Goal: Transaction & Acquisition: Obtain resource

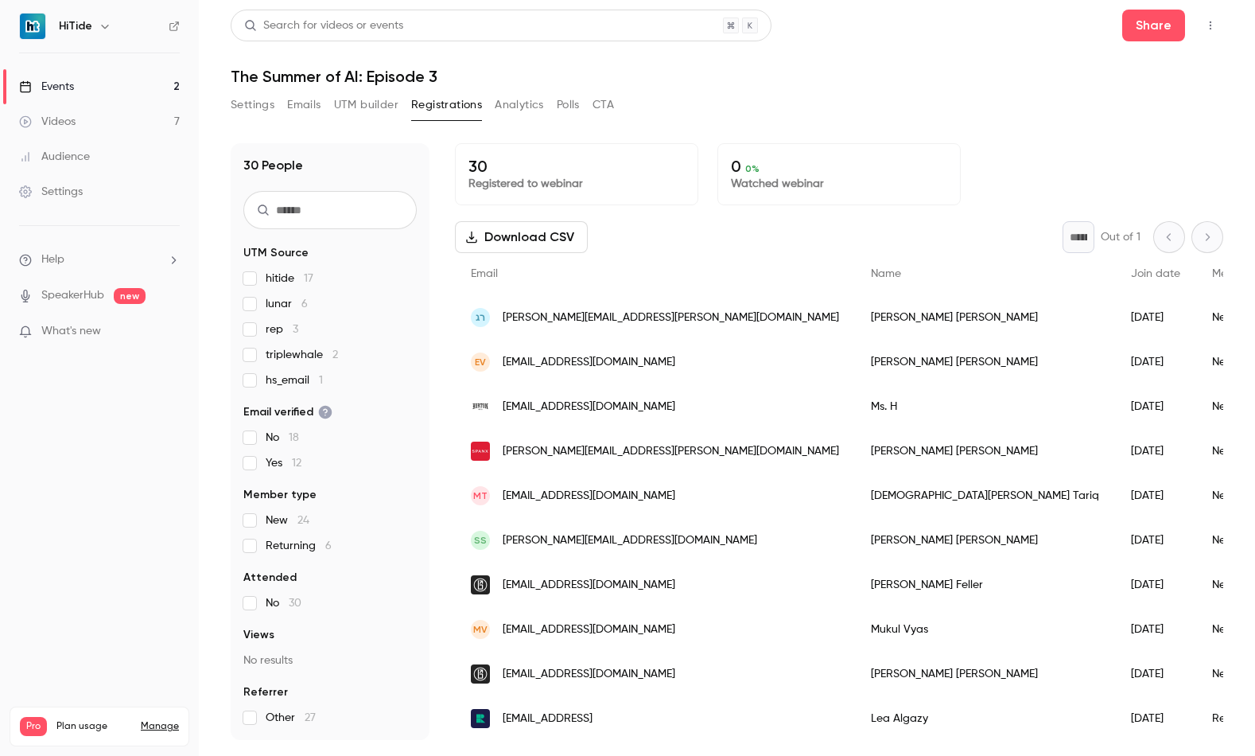
click at [107, 89] on link "Events 2" at bounding box center [99, 86] width 199 height 35
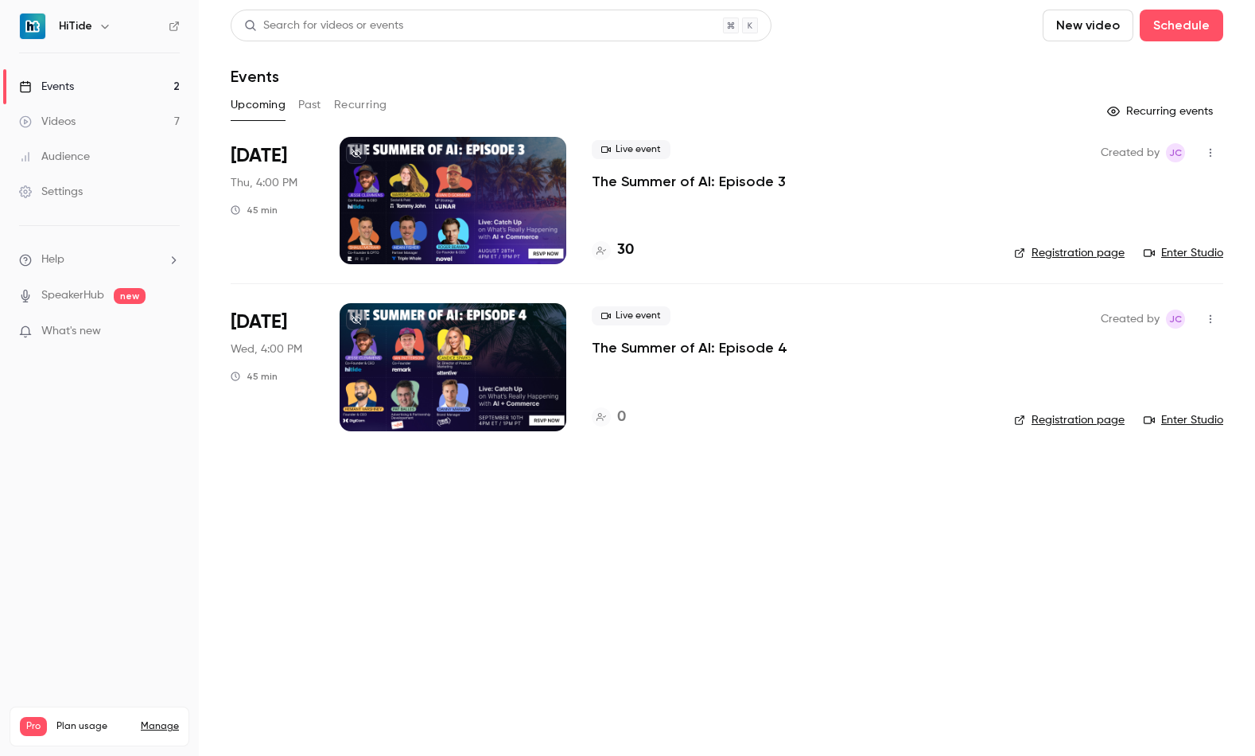
click at [567, 200] on li "[DATE] Thu, 4:00 PM 45 min Live event The Summer of AI: Episode 3 30 Created by…" at bounding box center [727, 210] width 993 height 146
click at [493, 200] on div at bounding box center [453, 200] width 227 height 127
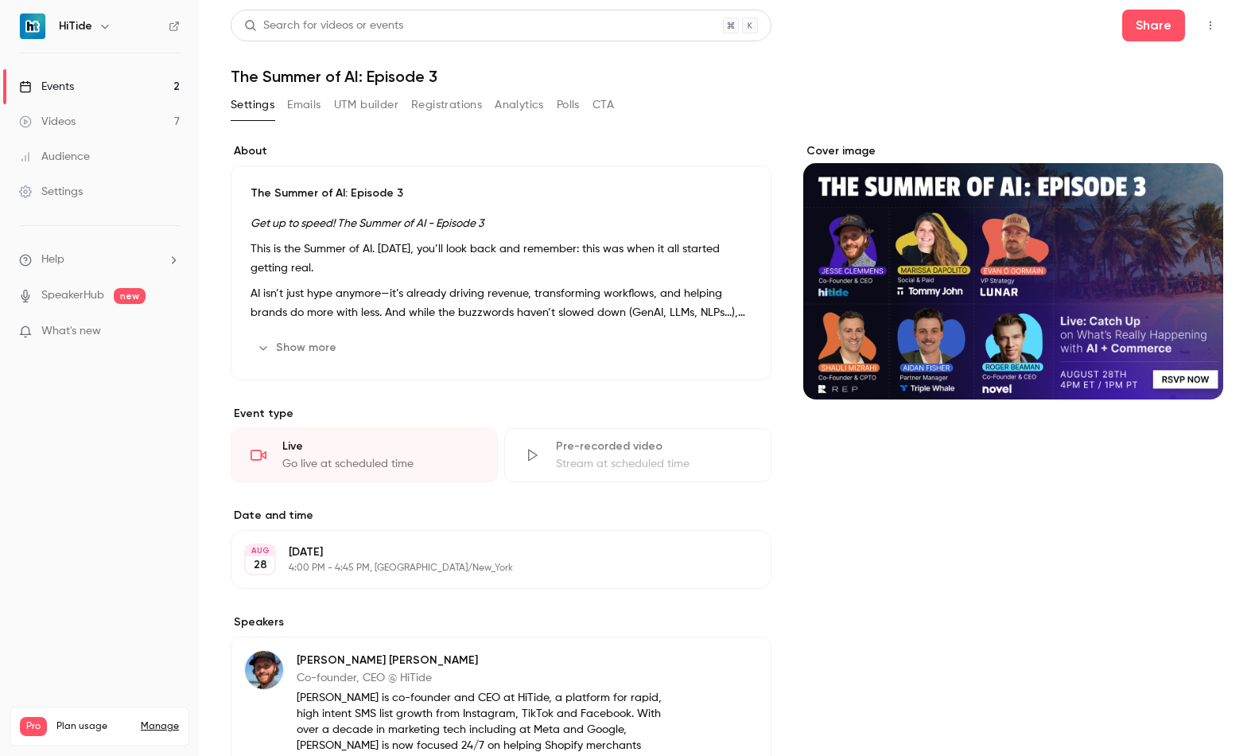
click at [425, 103] on button "Registrations" at bounding box center [446, 104] width 71 height 25
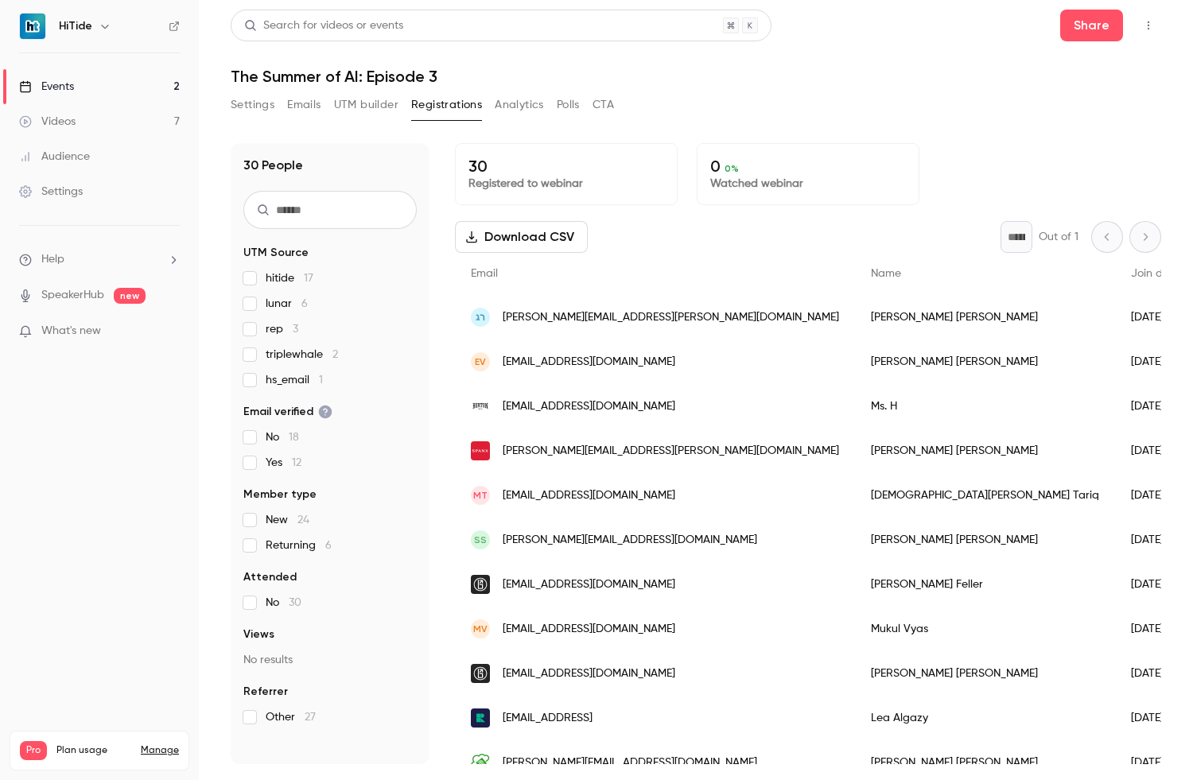
click at [494, 234] on button "Download CSV" at bounding box center [521, 237] width 133 height 32
click at [67, 93] on div "Events" at bounding box center [46, 87] width 55 height 16
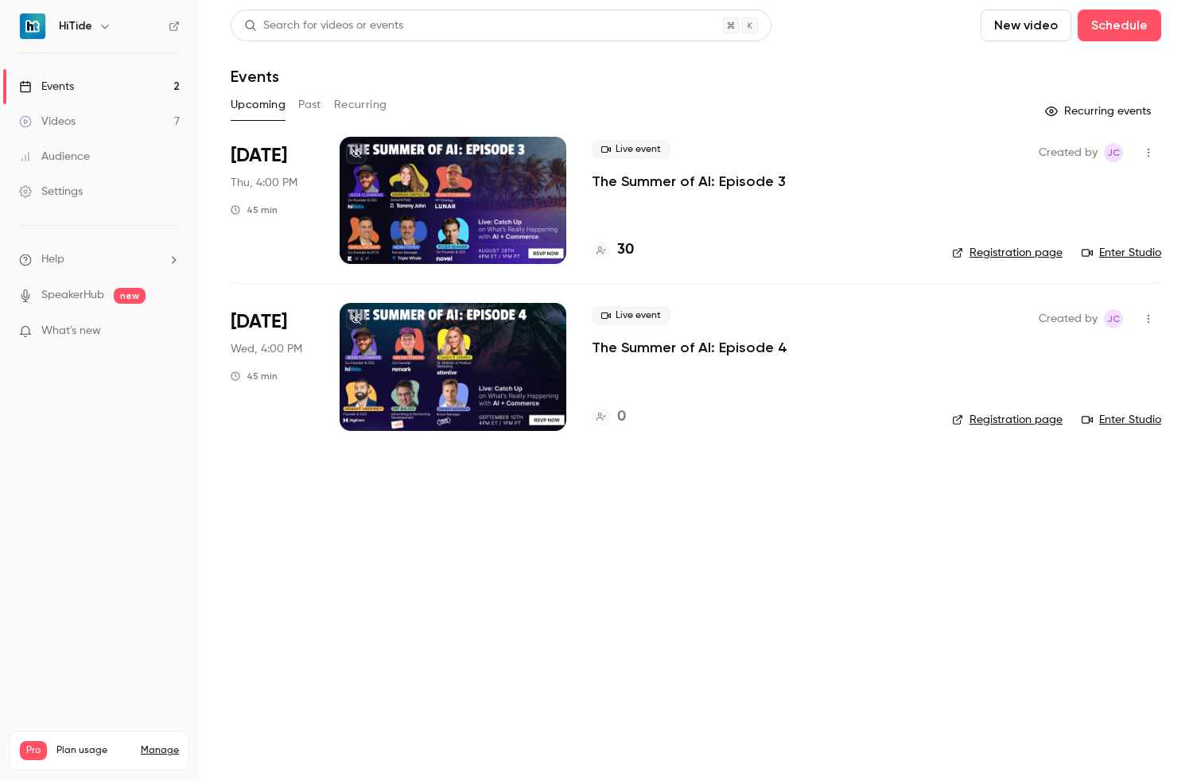
click at [303, 110] on button "Past" at bounding box center [309, 104] width 23 height 25
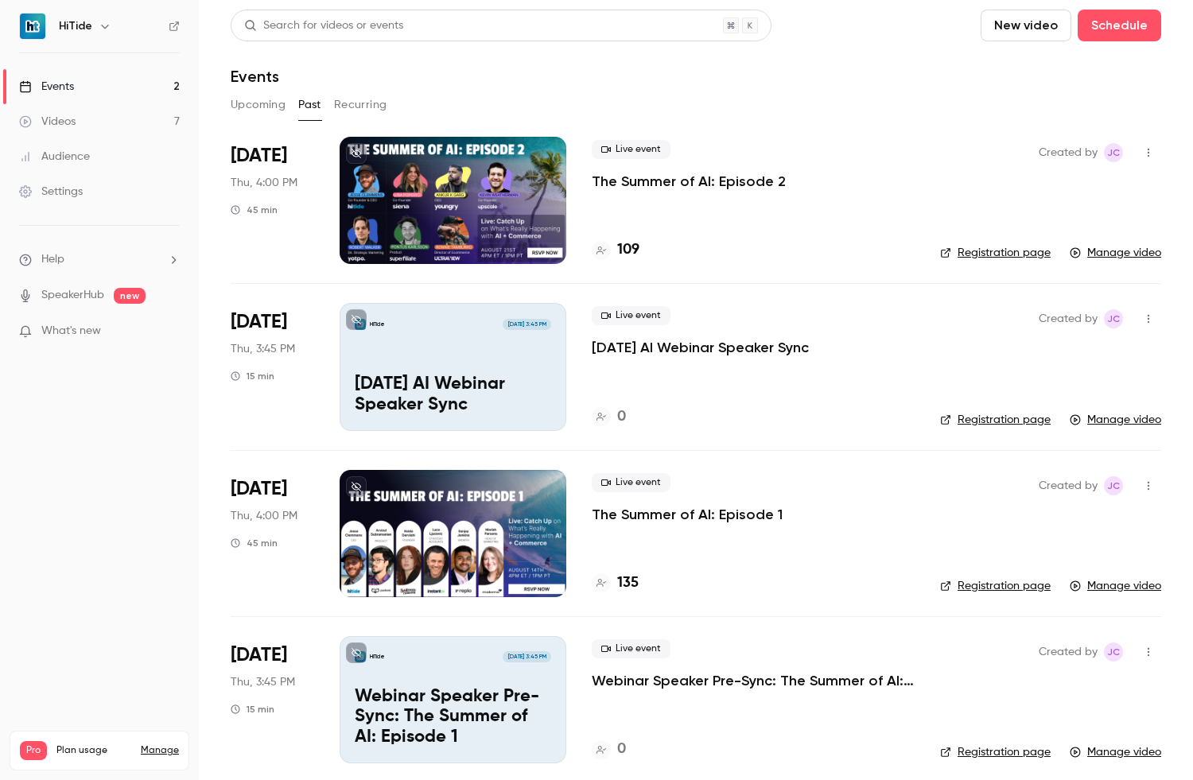
click at [744, 223] on div "Live event The Summer of AI: Episode 2 109" at bounding box center [753, 200] width 323 height 127
click at [649, 178] on p "The Summer of AI: Episode 2" at bounding box center [689, 181] width 194 height 19
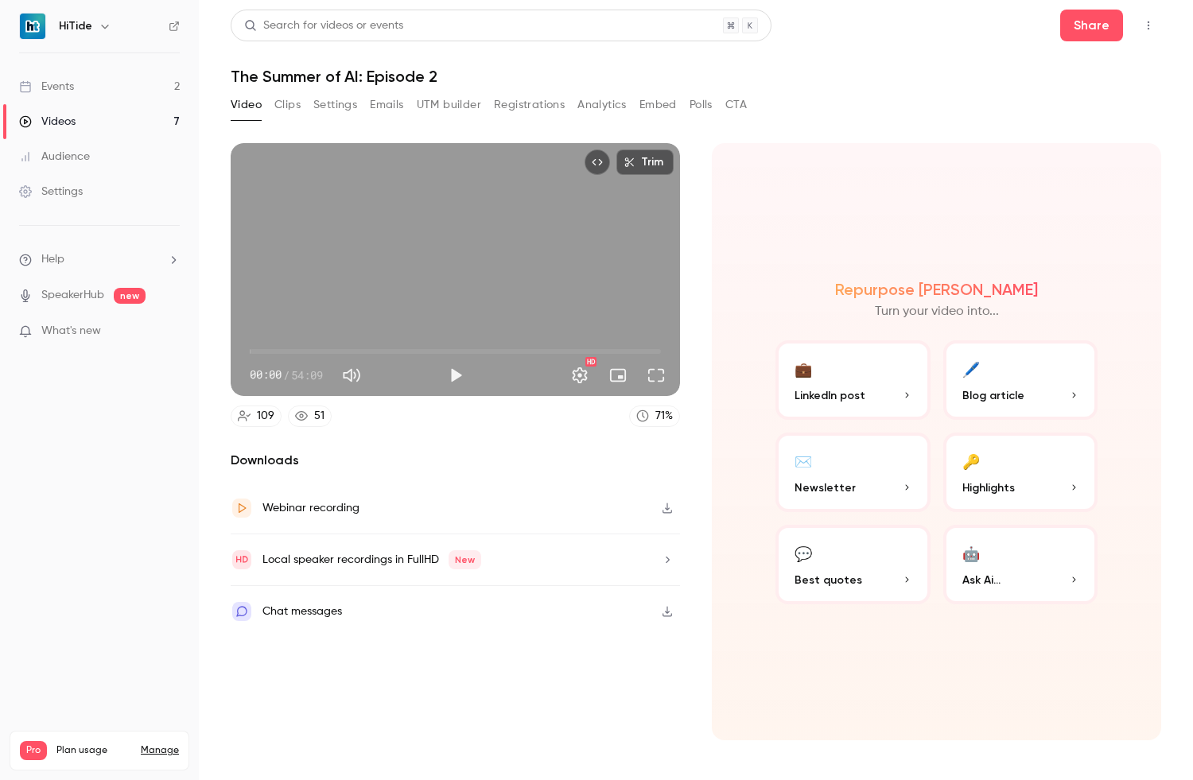
click at [515, 104] on button "Registrations" at bounding box center [529, 104] width 71 height 25
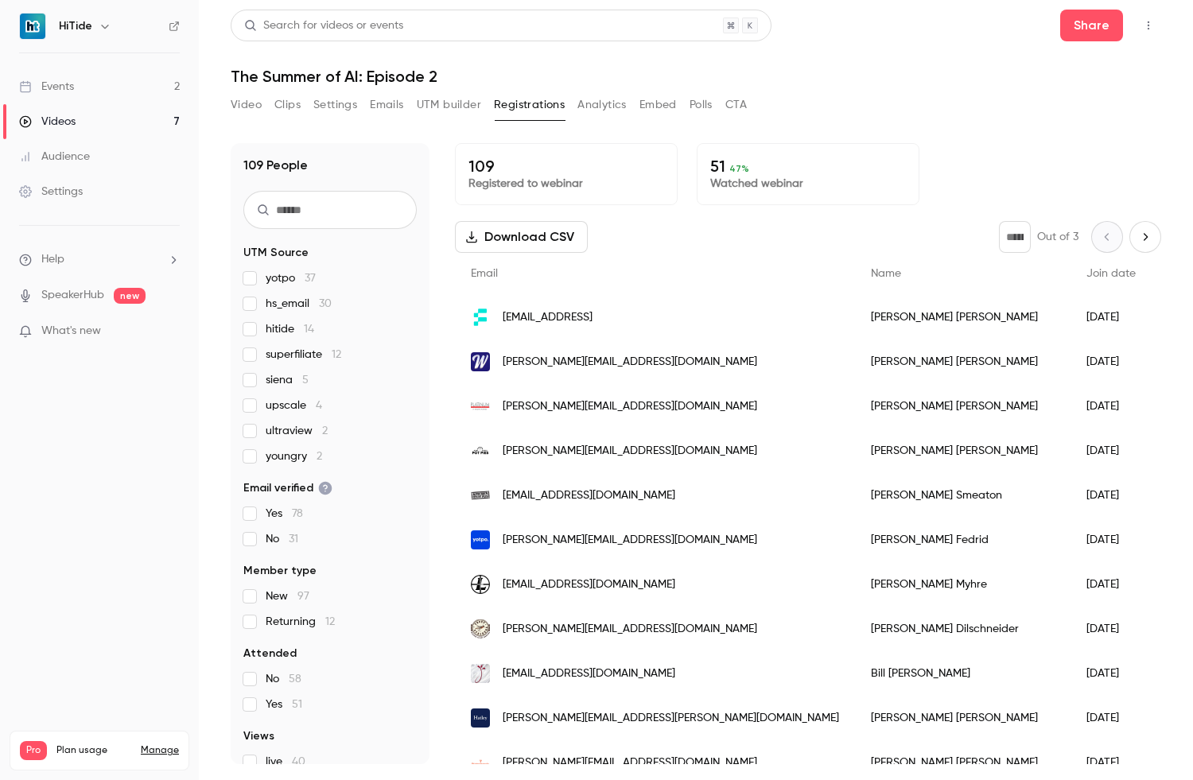
click at [515, 235] on button "Download CSV" at bounding box center [521, 237] width 133 height 32
click at [72, 154] on div "Audience" at bounding box center [54, 157] width 71 height 16
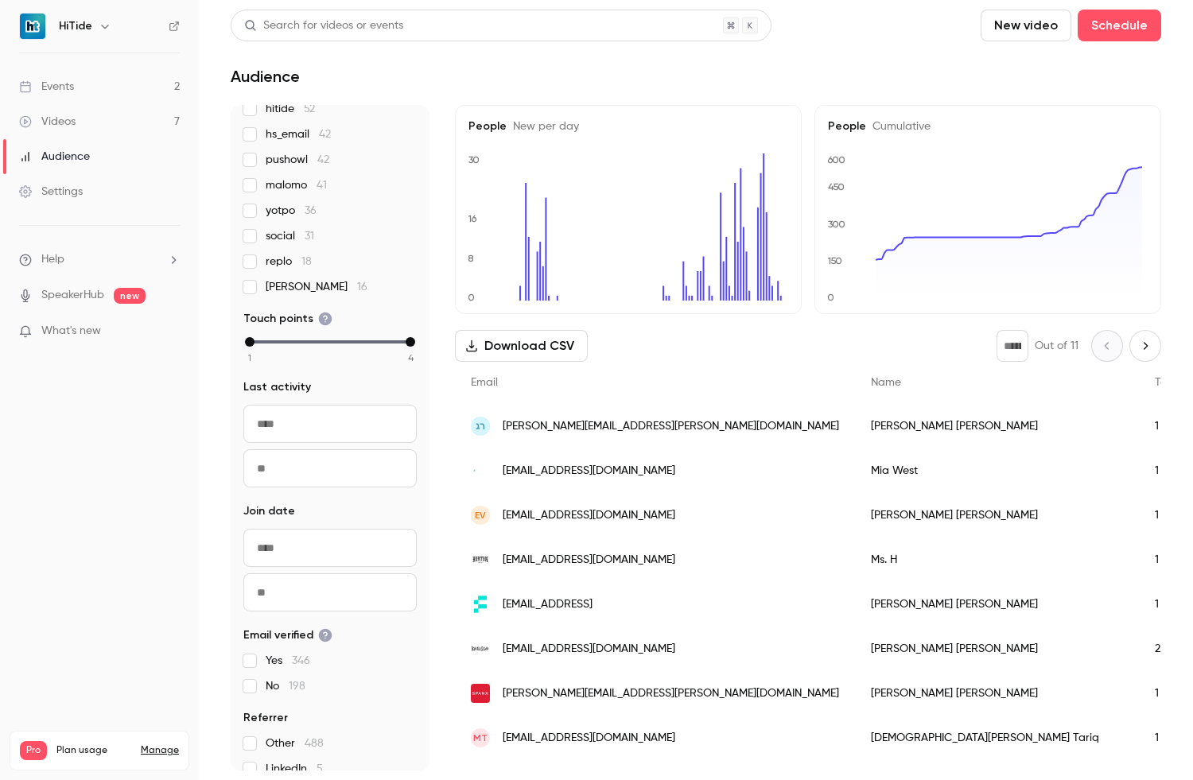
scroll to position [227, 0]
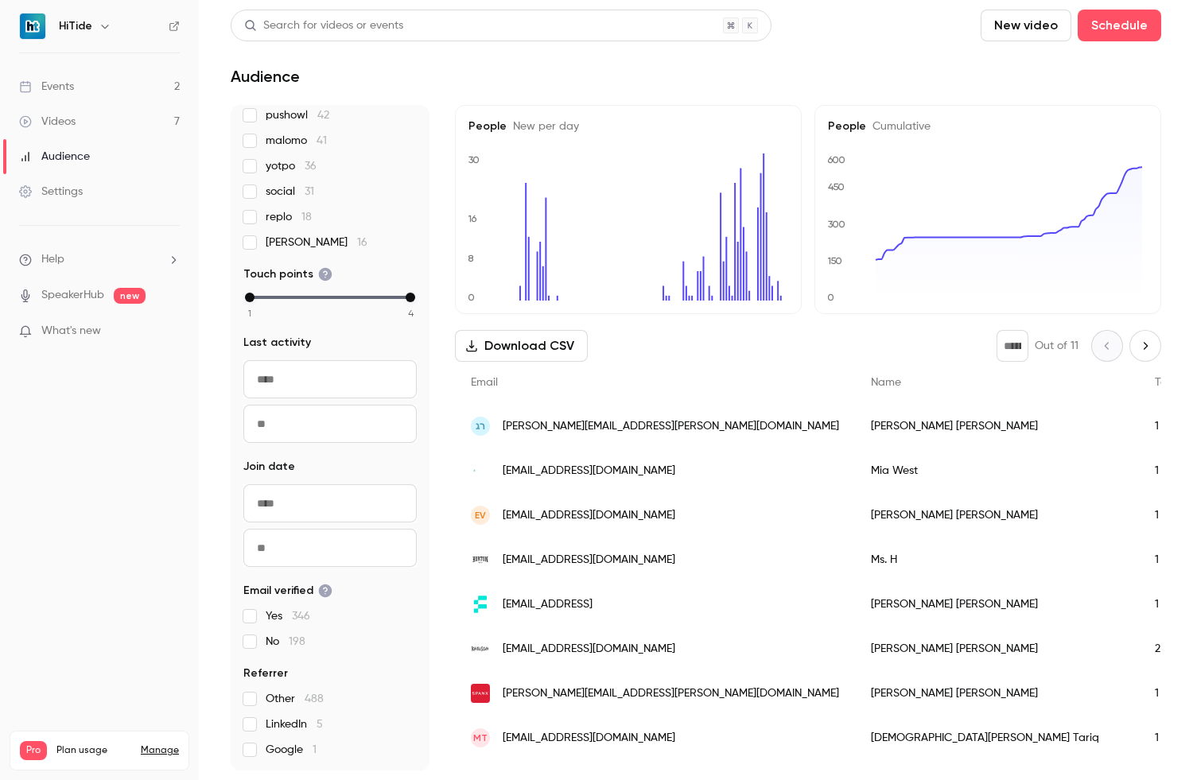
click at [68, 204] on link "Settings" at bounding box center [99, 191] width 199 height 35
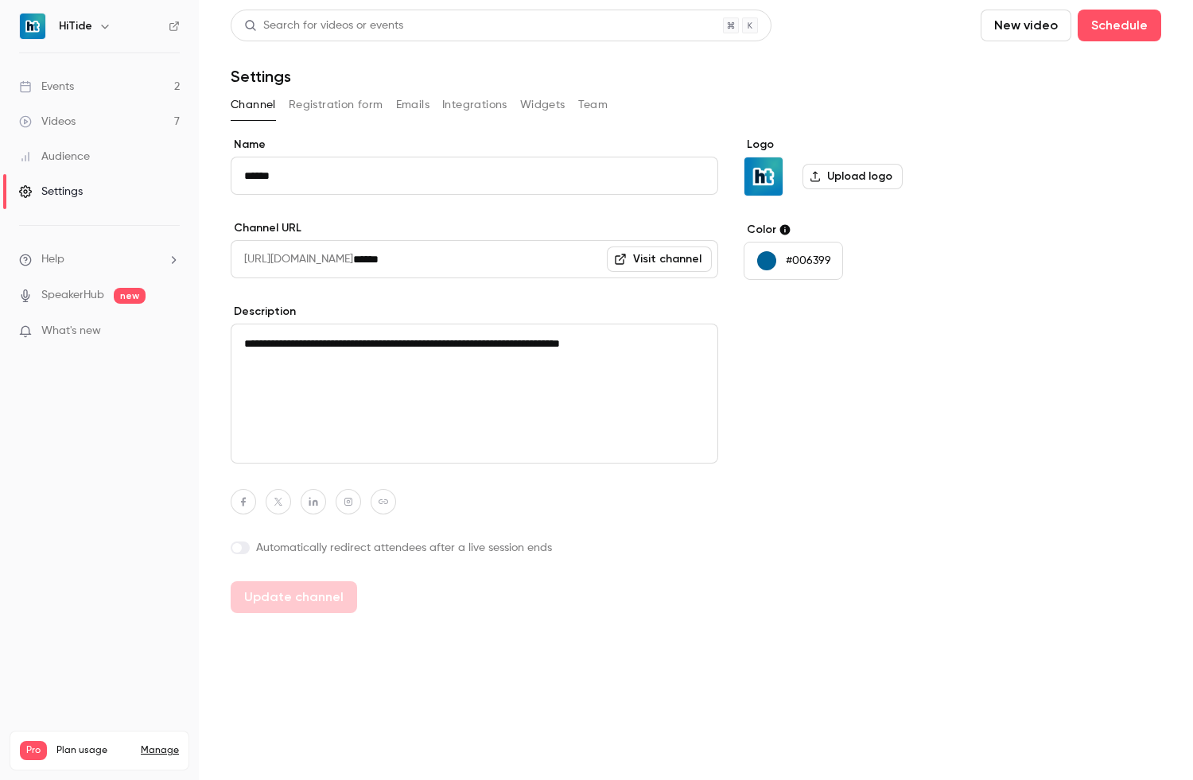
click at [73, 130] on link "Videos 7" at bounding box center [99, 121] width 199 height 35
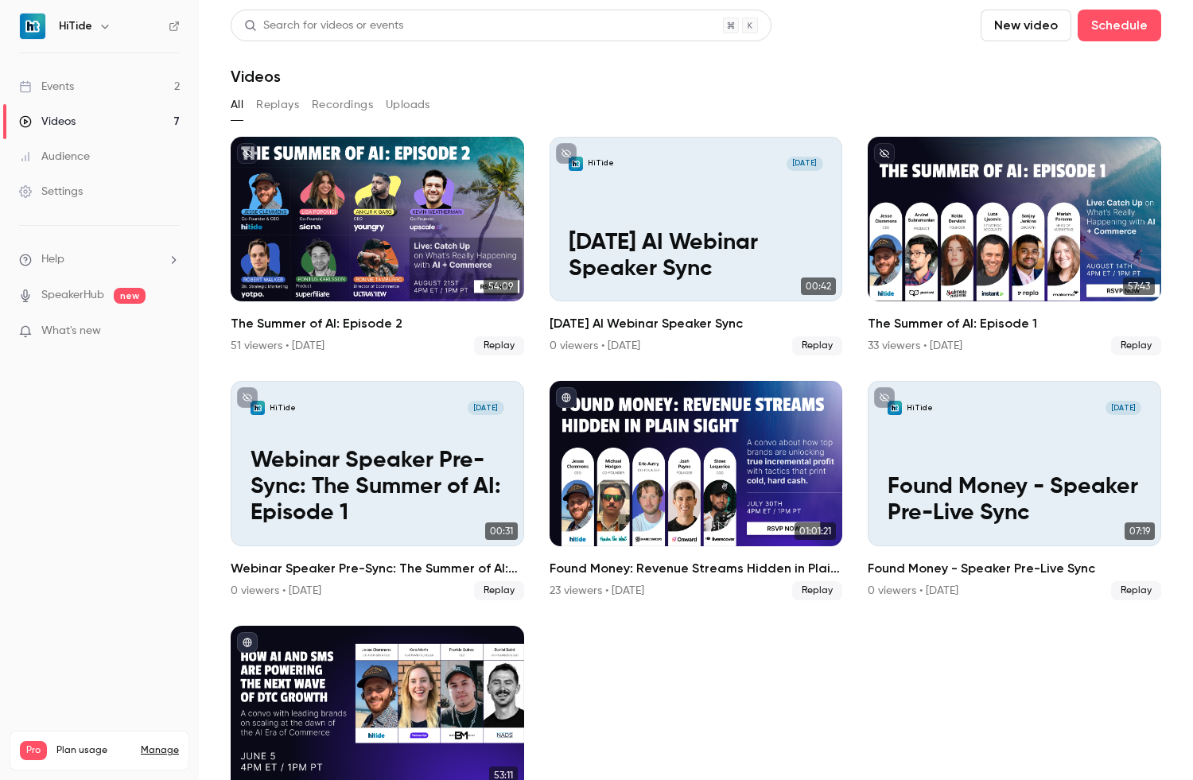
click at [71, 154] on div "Audience" at bounding box center [54, 157] width 71 height 16
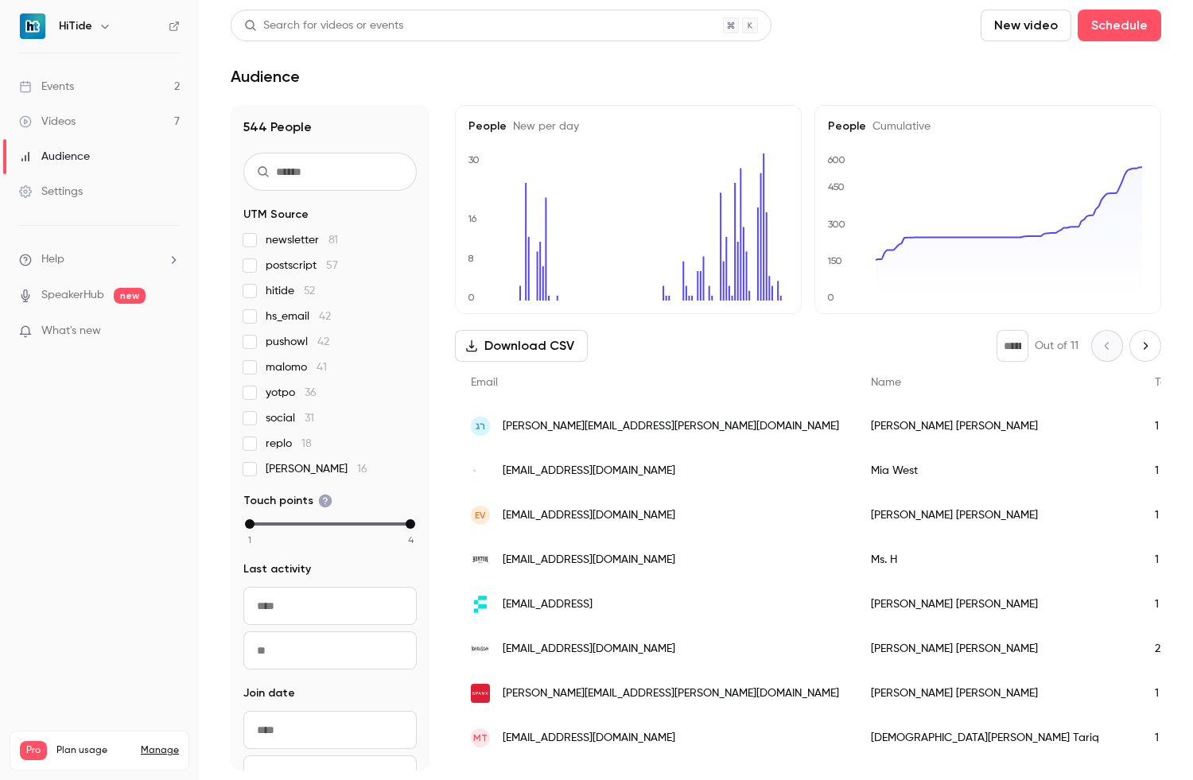
click at [74, 187] on div "Settings" at bounding box center [51, 192] width 64 height 16
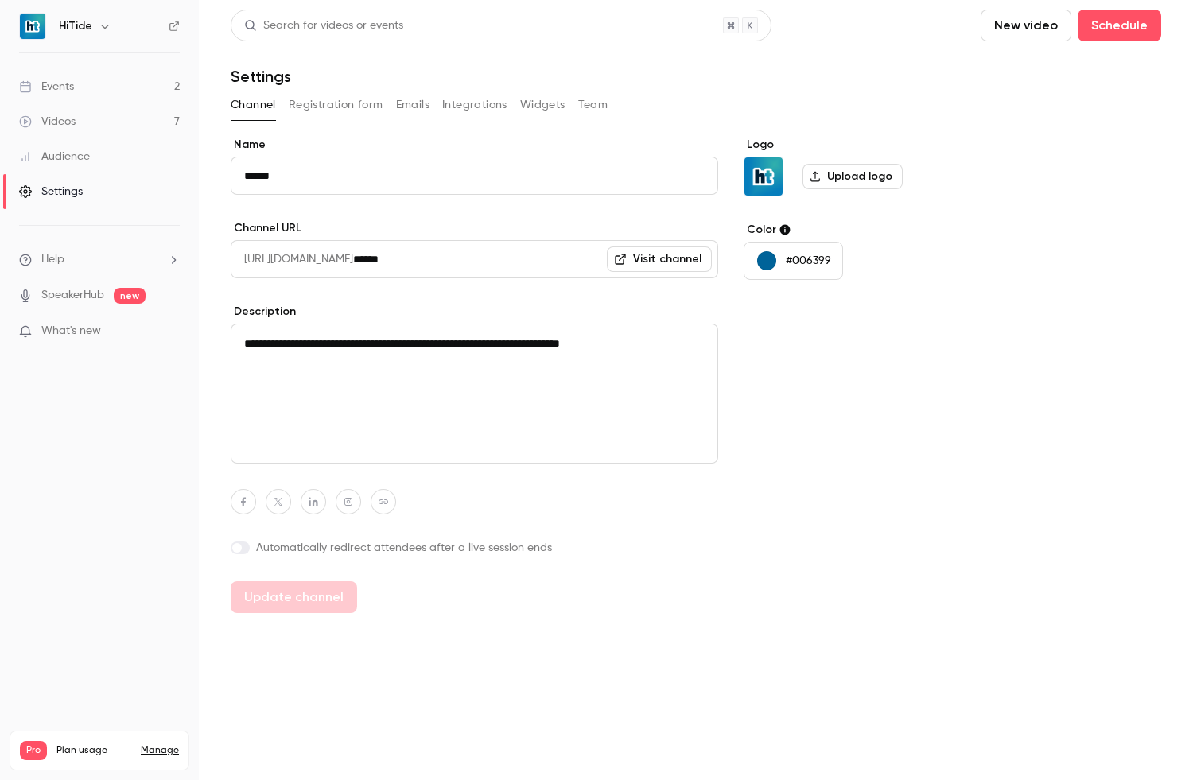
click at [78, 159] on div "Audience" at bounding box center [54, 157] width 71 height 16
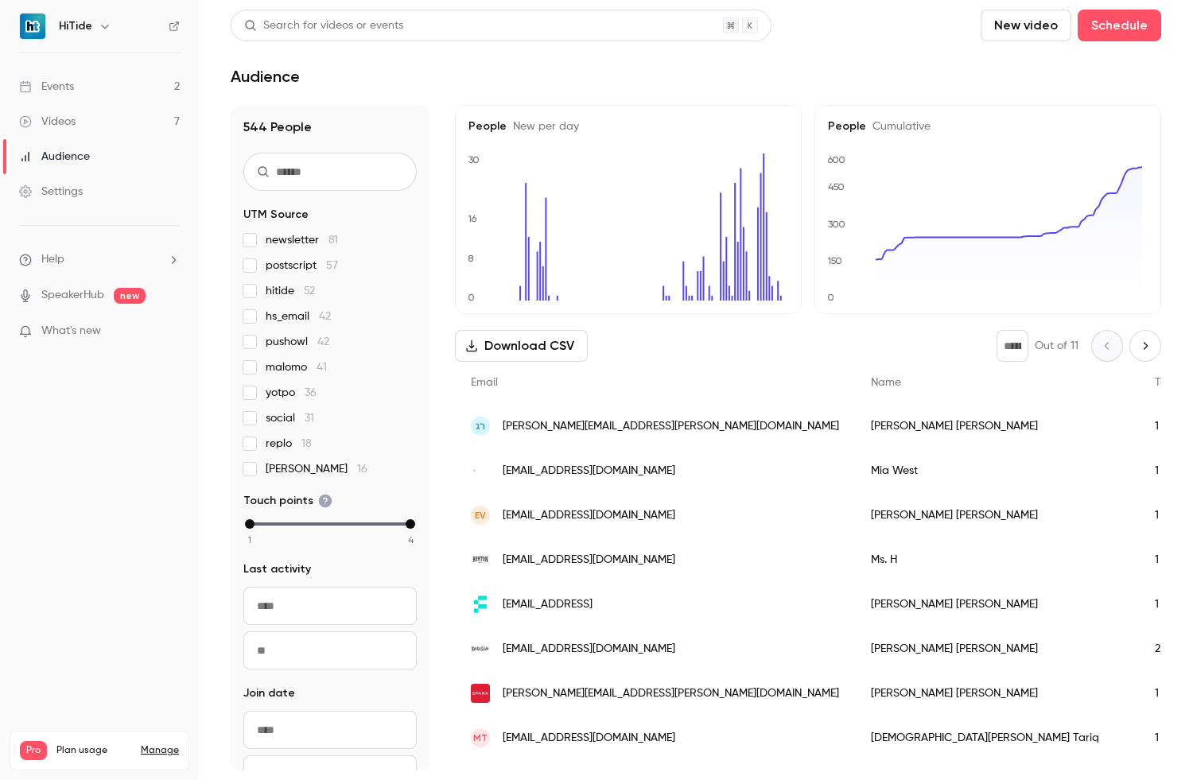
click at [83, 22] on h6 "HiTide" at bounding box center [75, 26] width 33 height 16
